Goal: Book appointment/travel/reservation

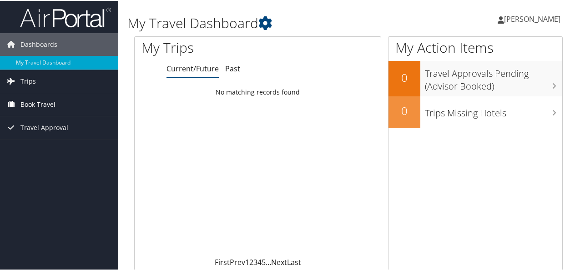
click at [42, 102] on span "Book Travel" at bounding box center [37, 103] width 35 height 23
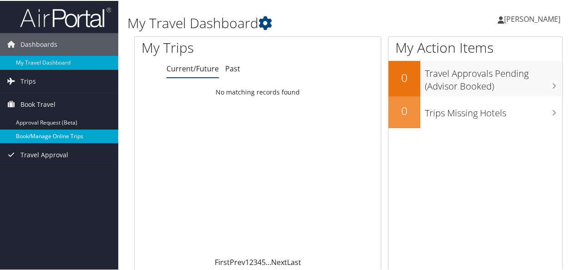
click at [41, 135] on link "Book/Manage Online Trips" at bounding box center [59, 136] width 118 height 14
